Goal: Find specific page/section: Find specific page/section

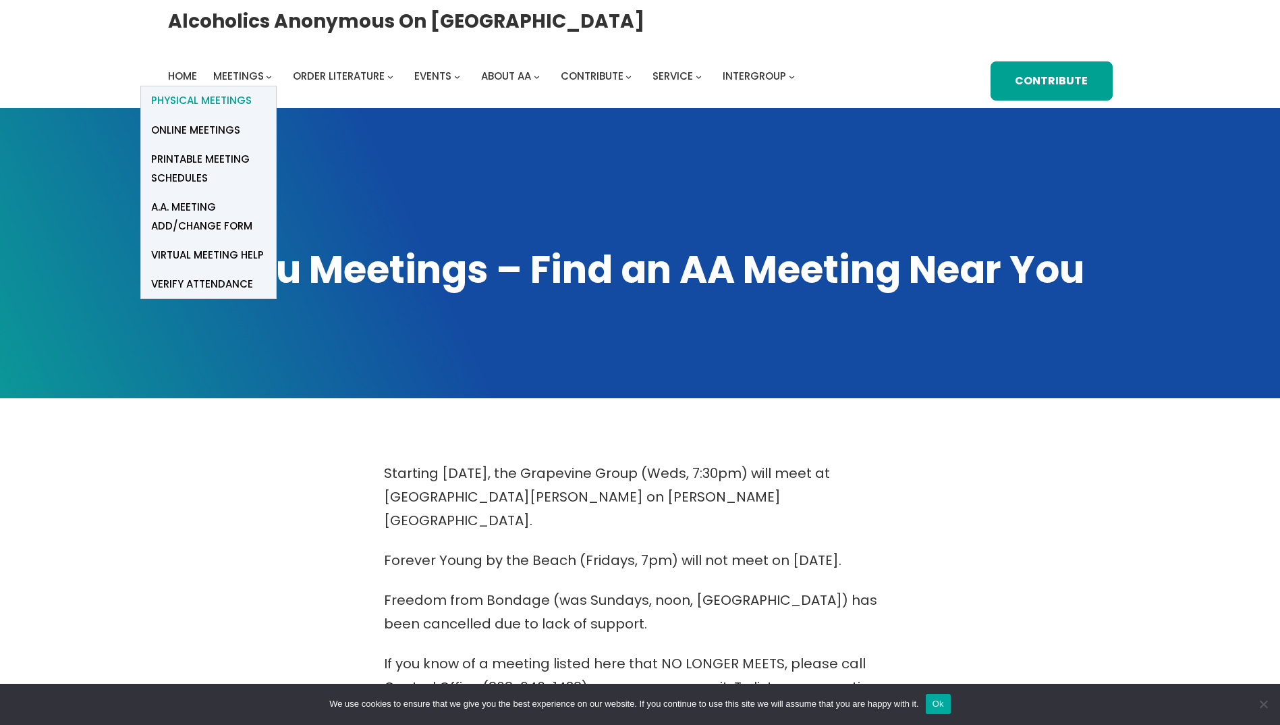
click at [223, 101] on span "Physical Meetings" at bounding box center [201, 100] width 101 height 19
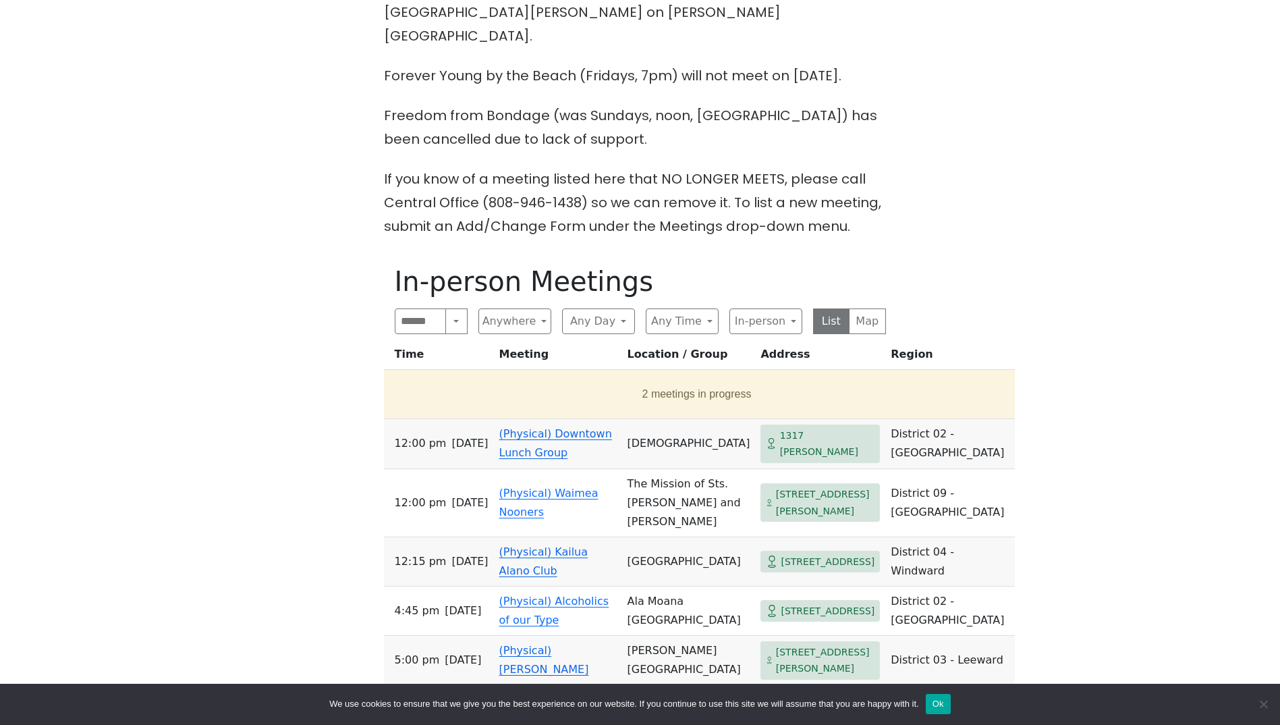
scroll to position [607, 0]
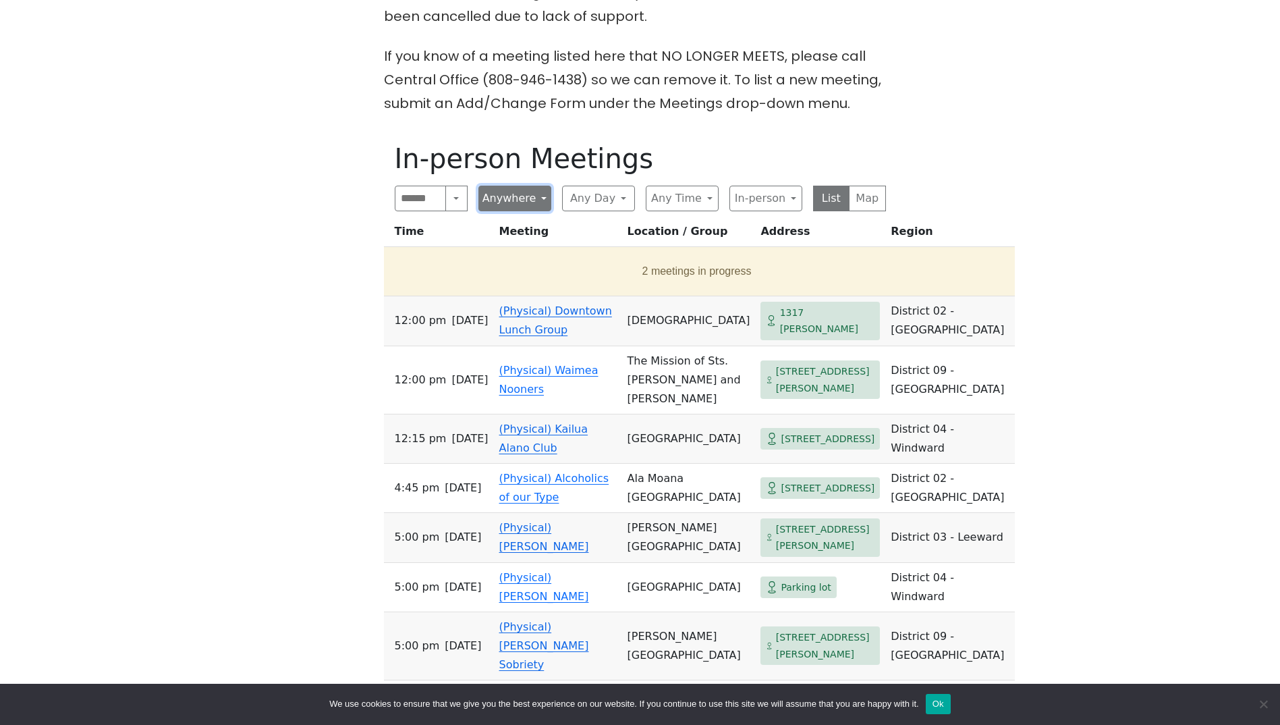
click at [543, 186] on button "Anywhere" at bounding box center [514, 199] width 73 height 26
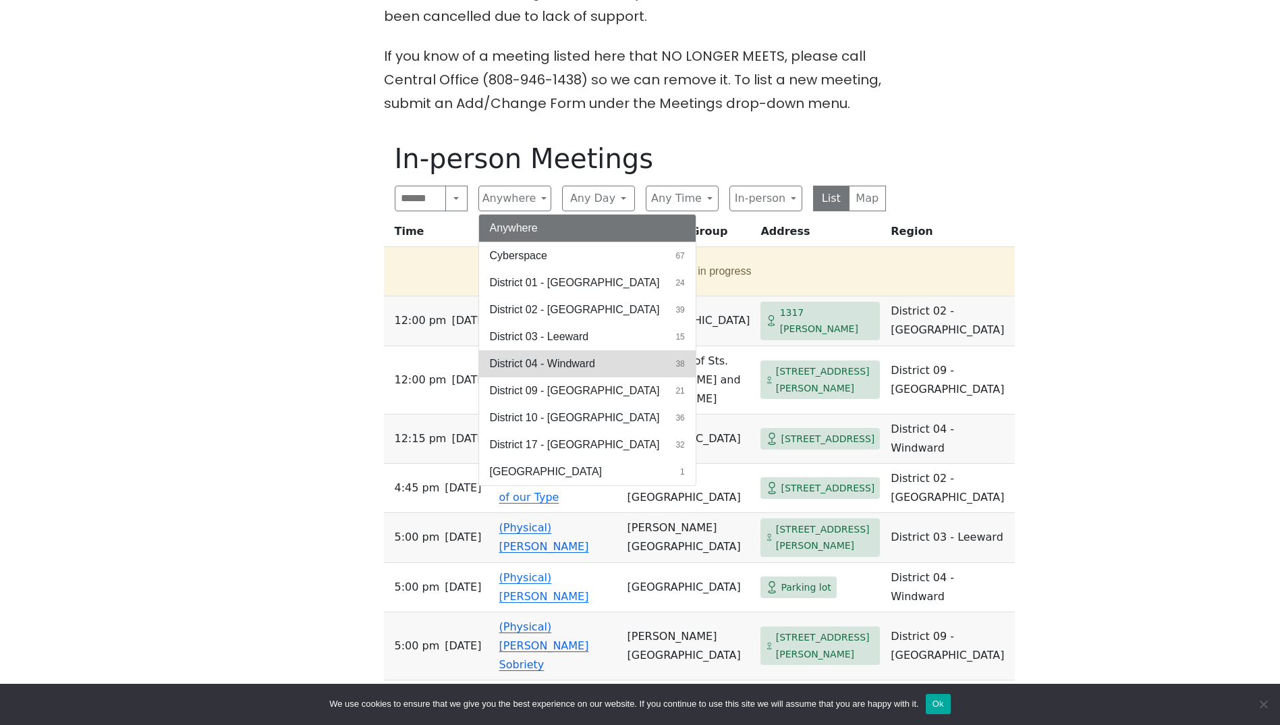
click at [551, 356] on span "District 04 - Windward" at bounding box center [542, 364] width 105 height 16
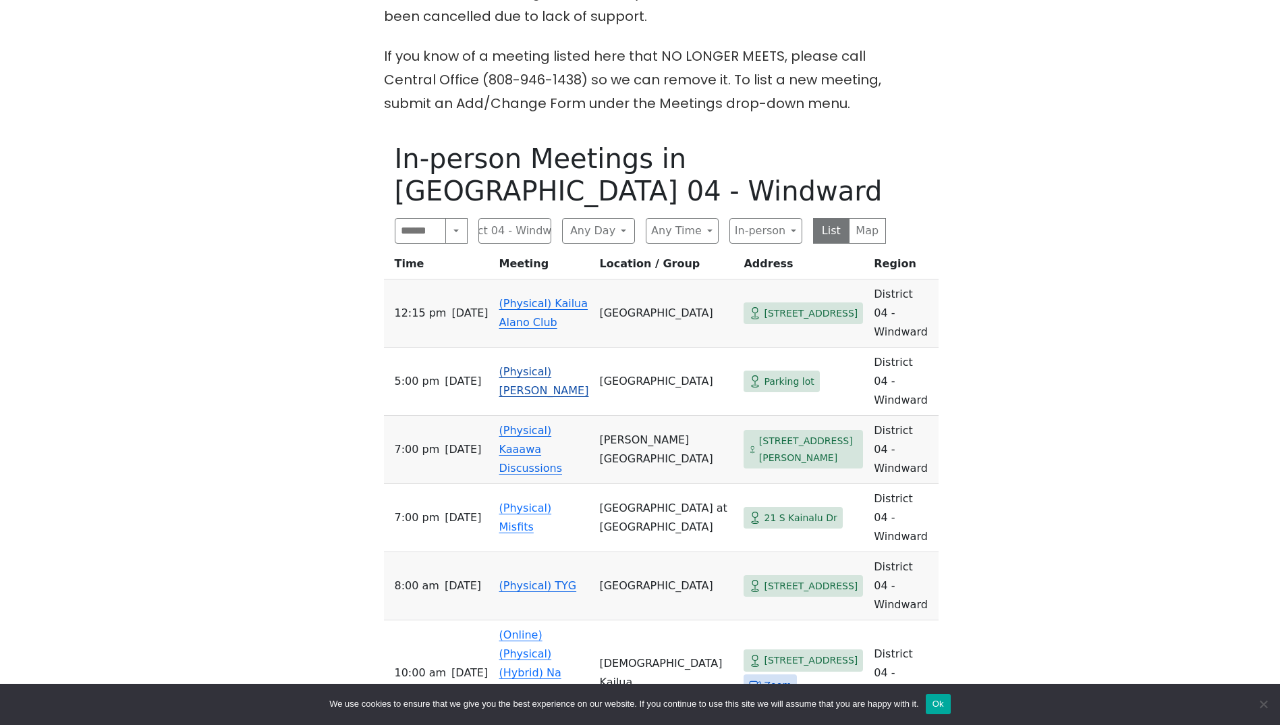
scroll to position [675, 0]
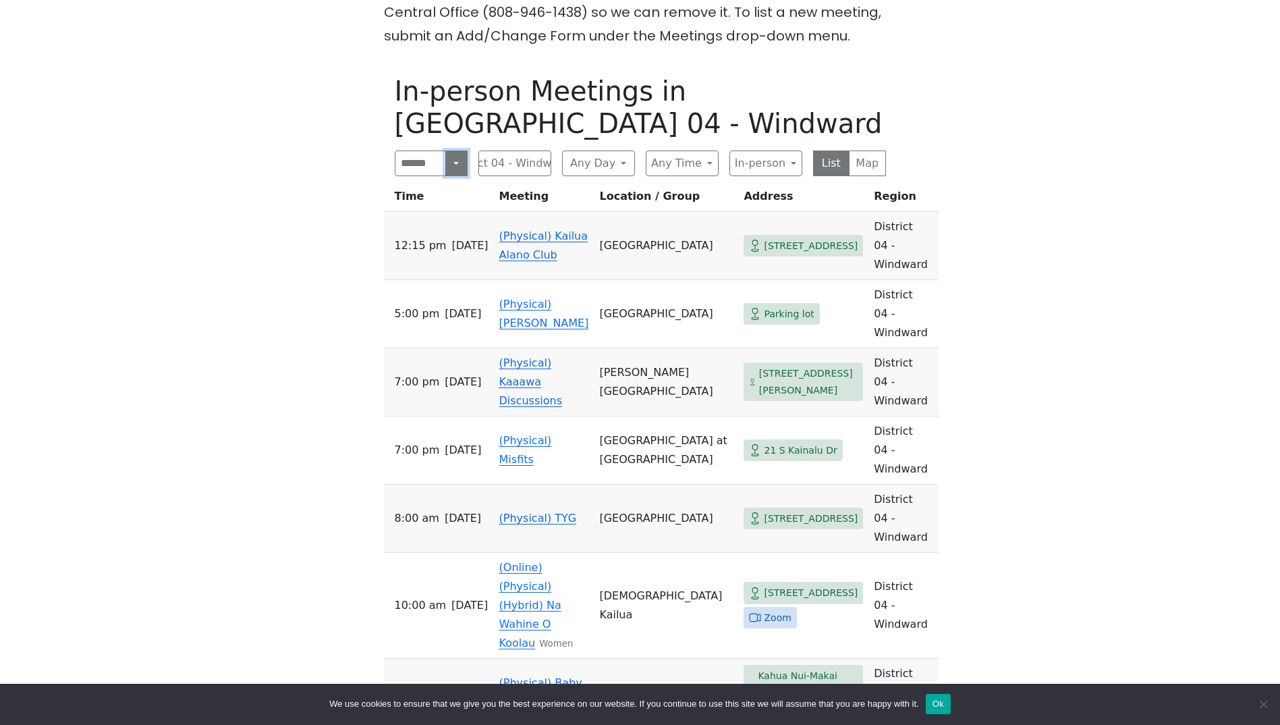
click at [453, 150] on button "Search" at bounding box center [456, 163] width 22 height 26
click at [542, 150] on button "District 04 - Windward" at bounding box center [514, 163] width 73 height 26
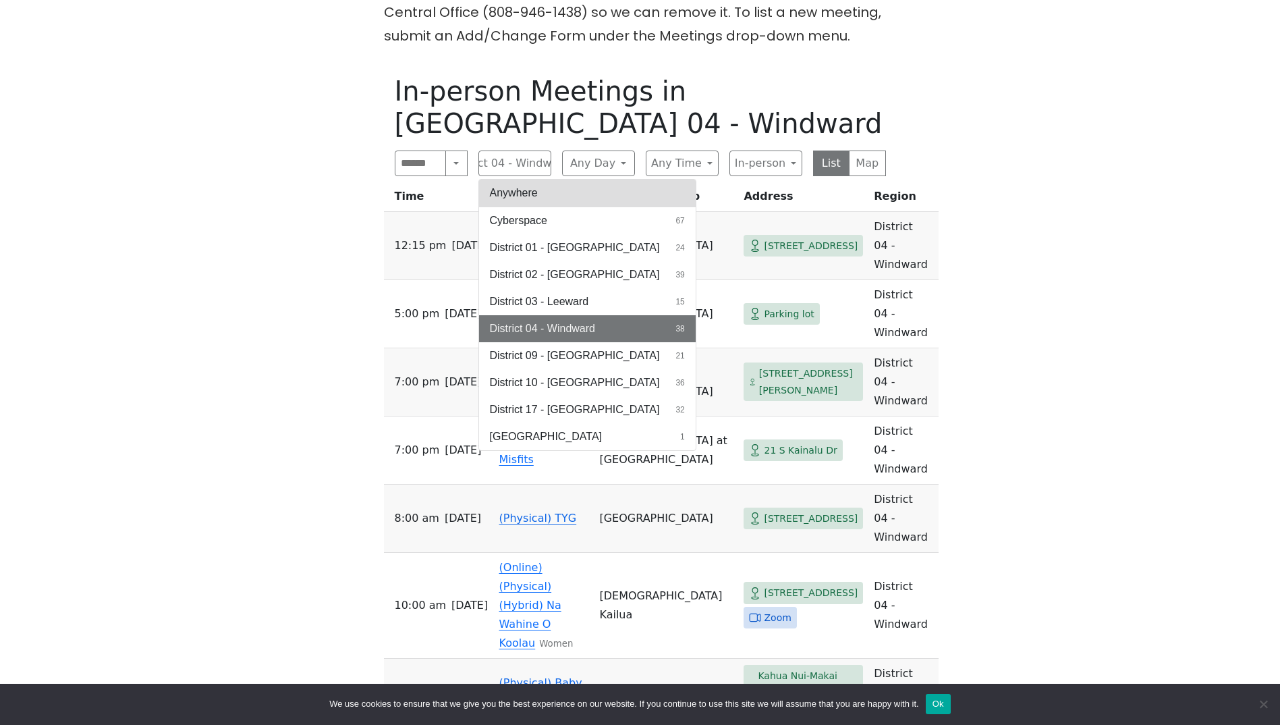
click at [535, 180] on button "Anywhere" at bounding box center [587, 193] width 217 height 27
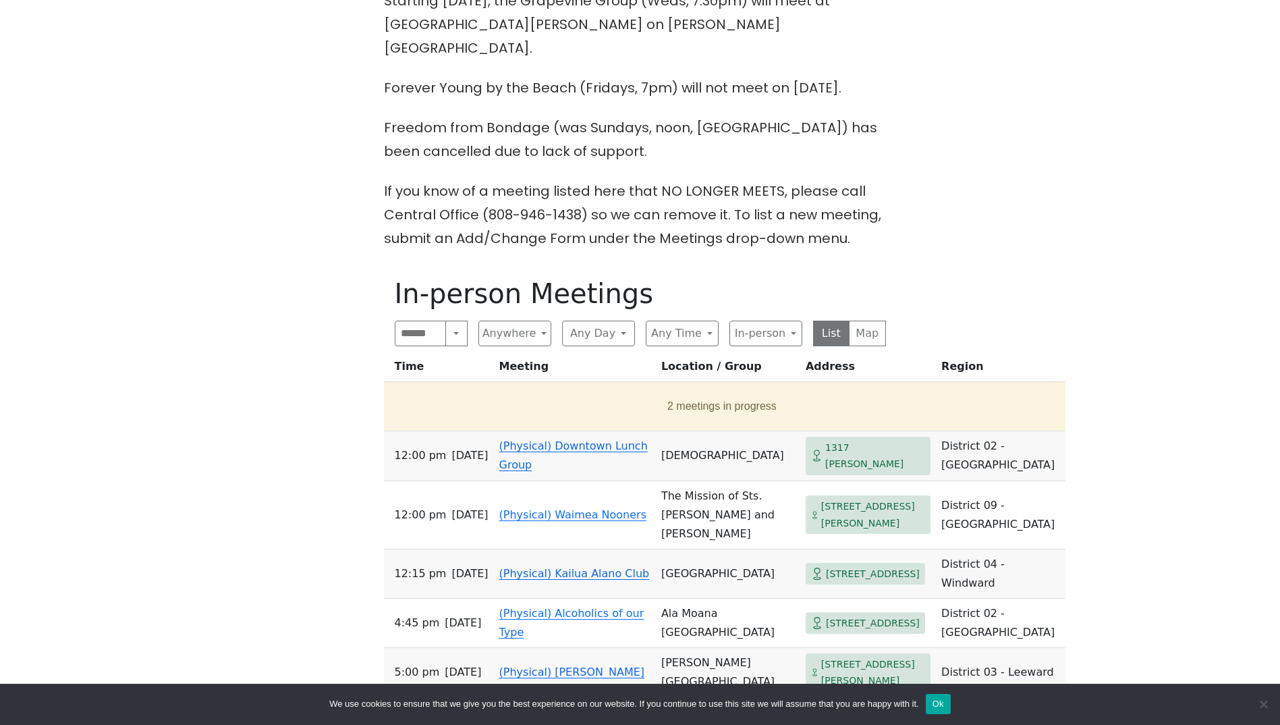
scroll to position [607, 0]
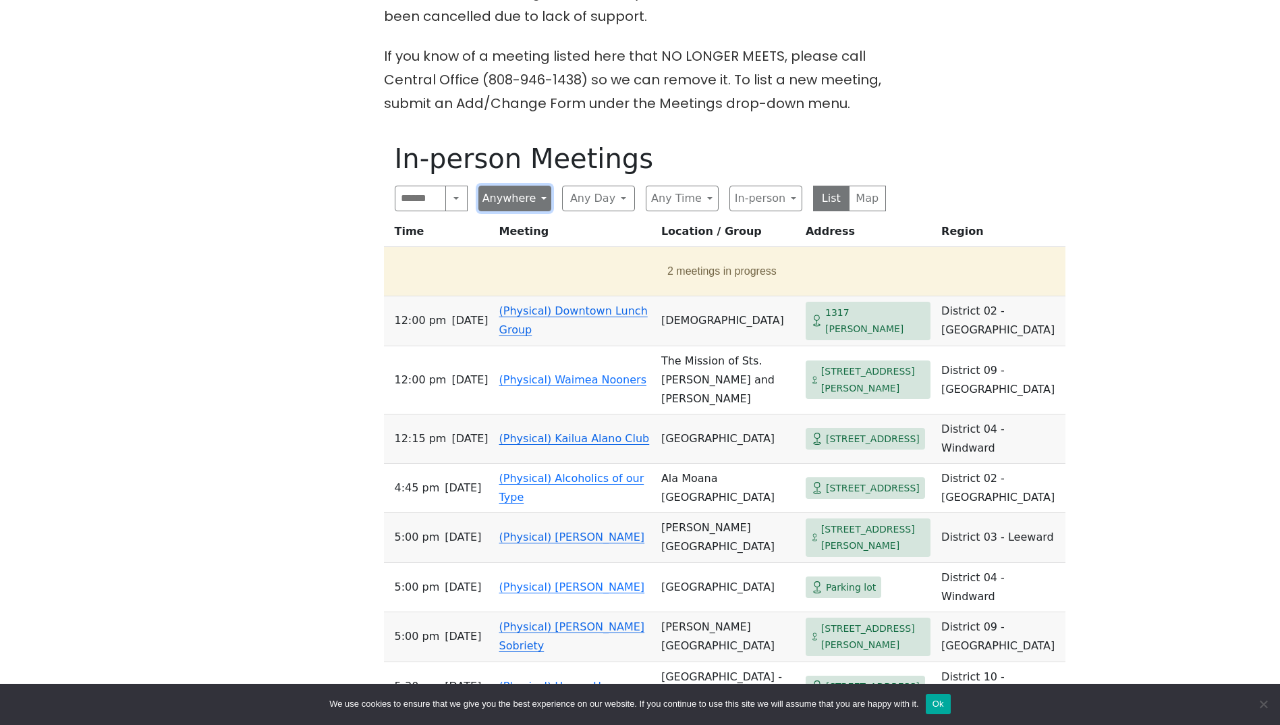
click at [543, 186] on button "Anywhere" at bounding box center [514, 199] width 73 height 26
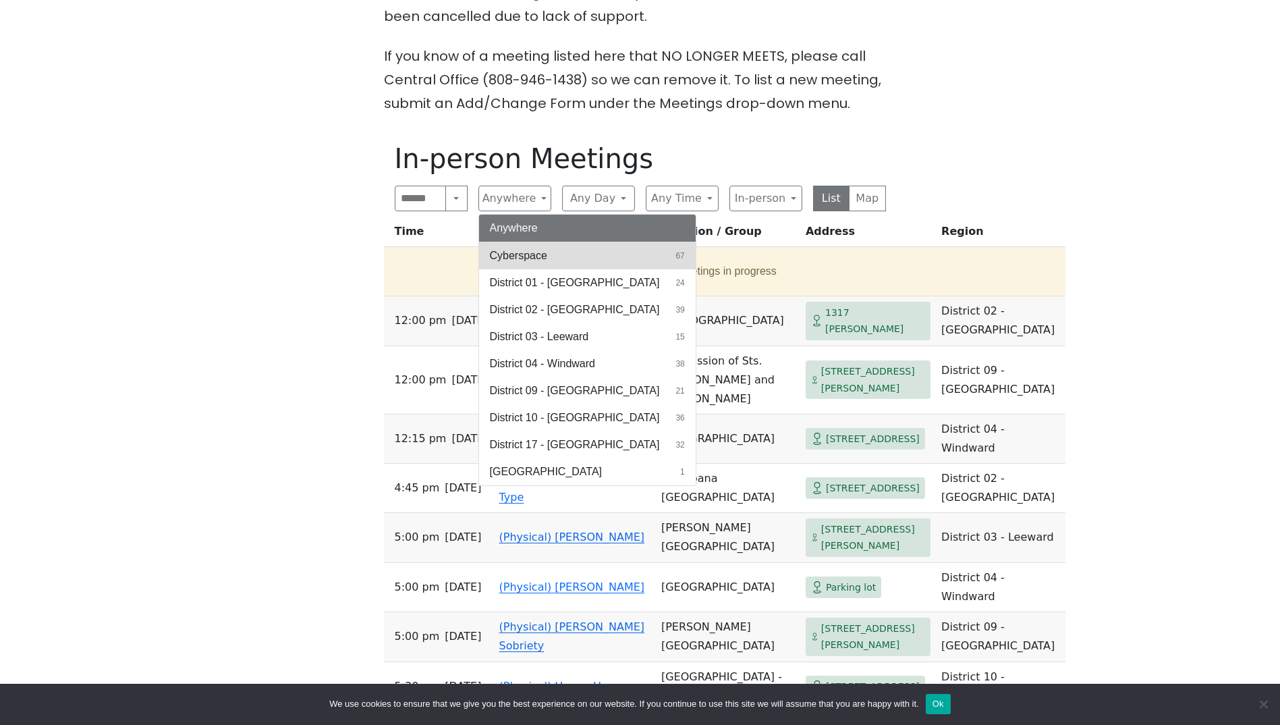
click at [530, 248] on span "Cyberspace" at bounding box center [518, 256] width 57 height 16
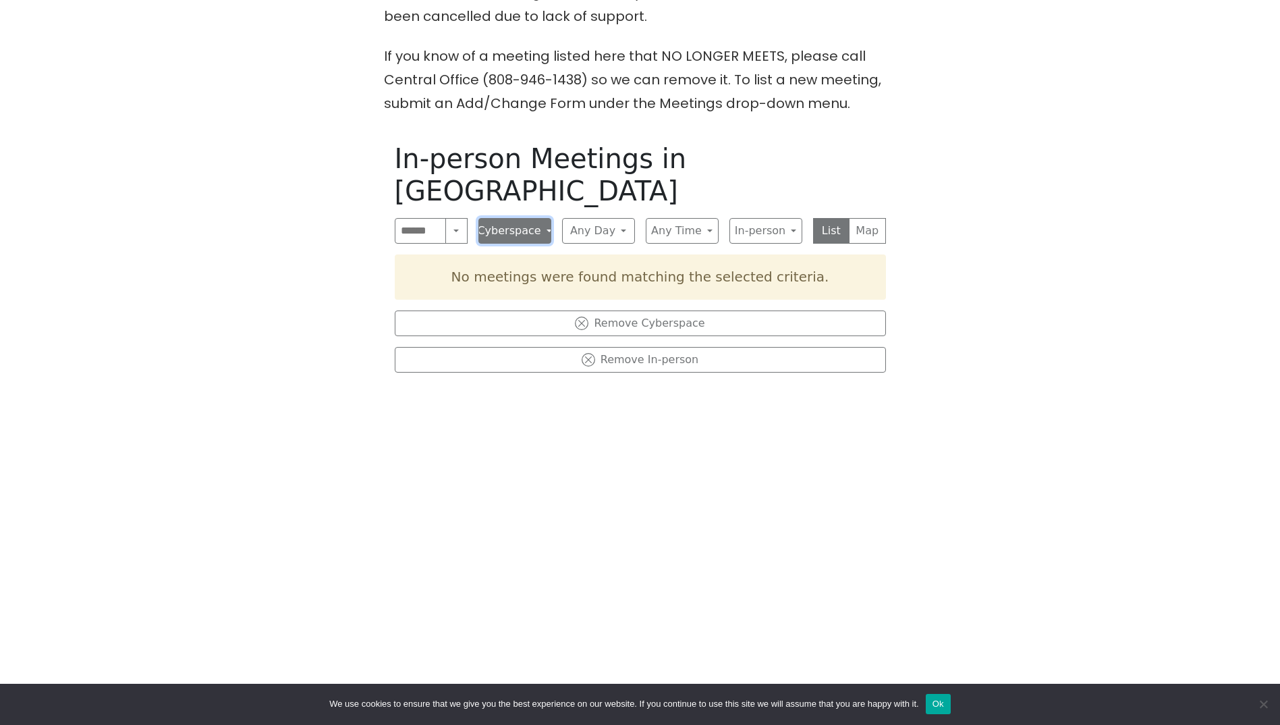
click at [539, 218] on button "Cyberspace" at bounding box center [514, 231] width 73 height 26
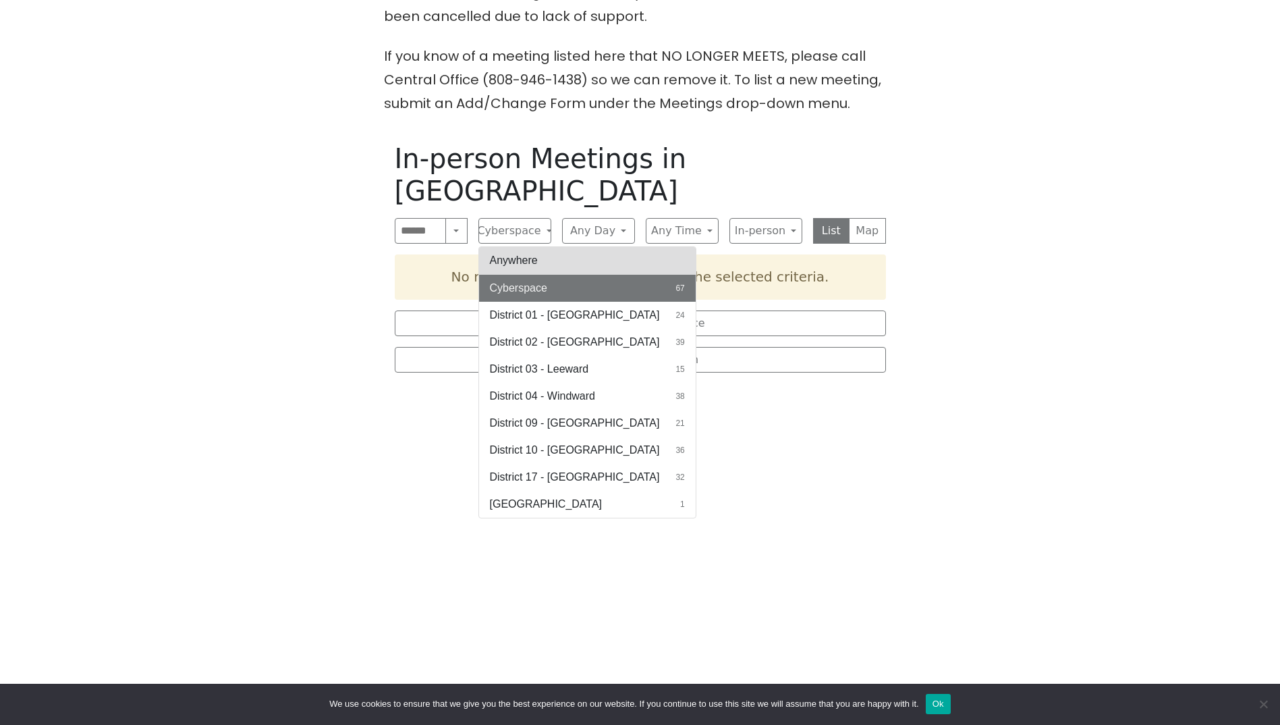
click at [535, 247] on button "Anywhere" at bounding box center [587, 260] width 217 height 27
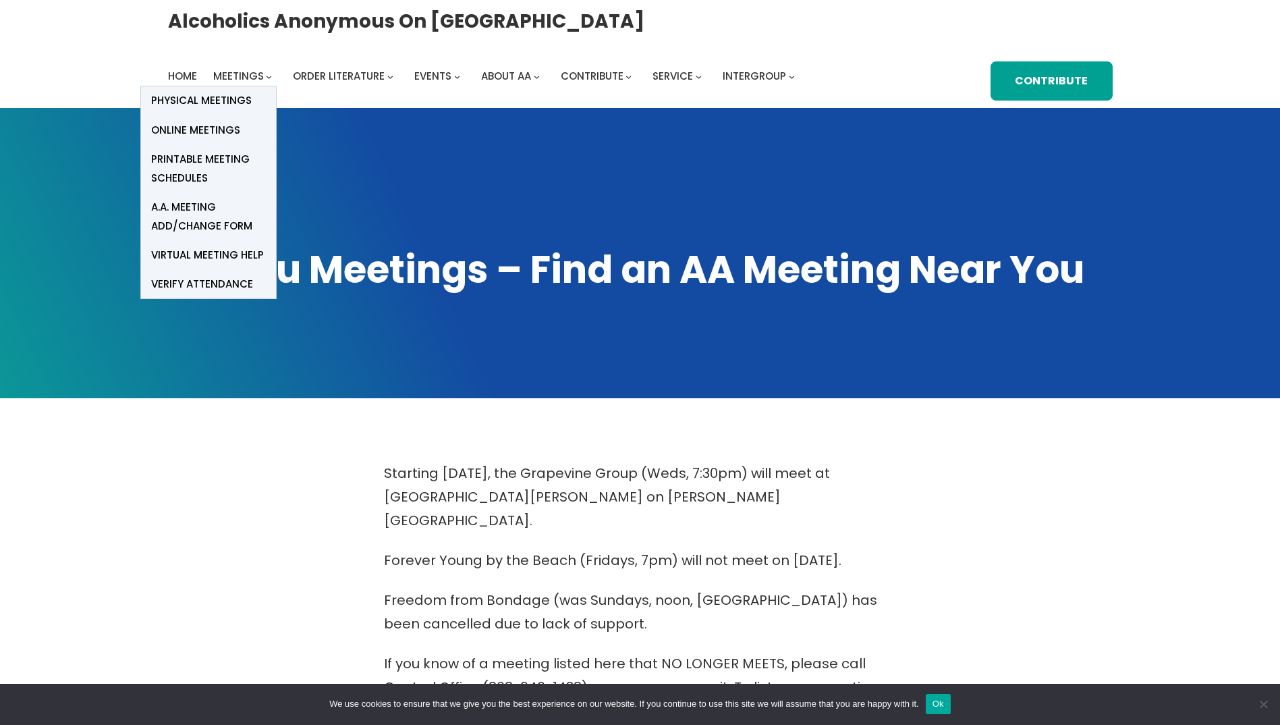
click at [268, 78] on icon "Meetings submenu" at bounding box center [269, 77] width 5 height 2
click at [224, 130] on span "Online Meetings" at bounding box center [195, 130] width 89 height 19
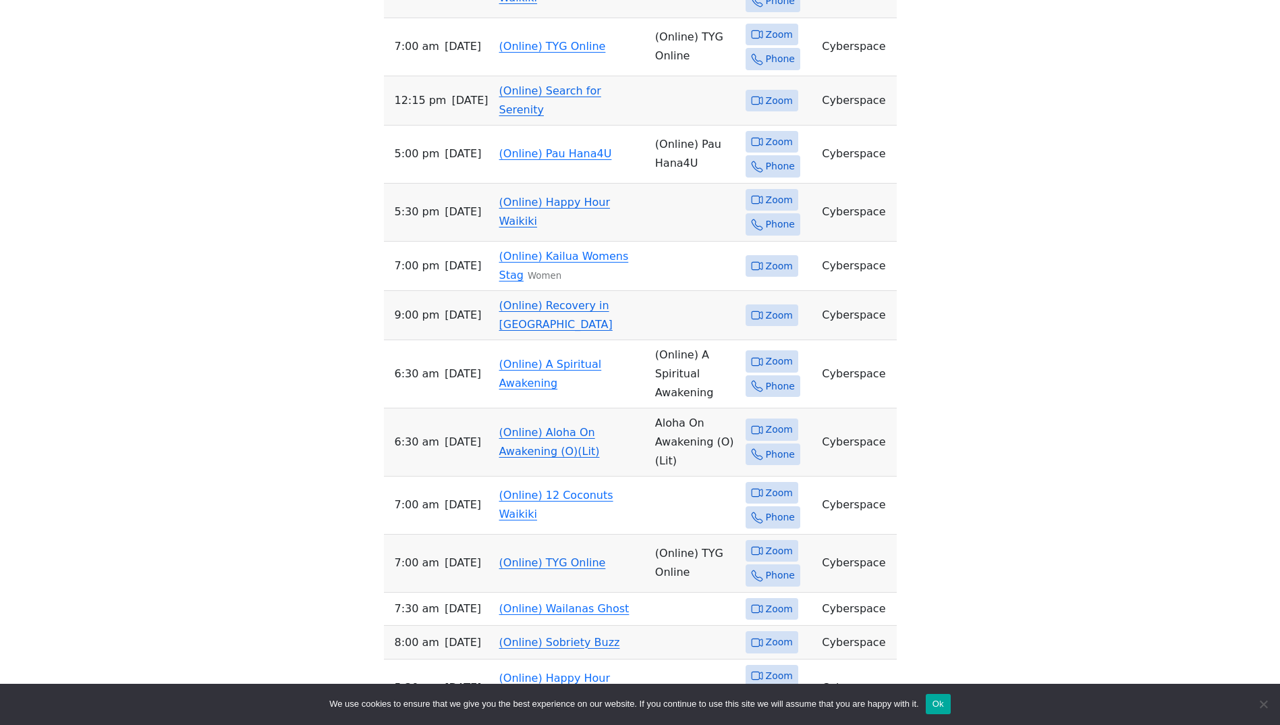
scroll to position [3712, 0]
